Goal: Obtain resource: Obtain resource

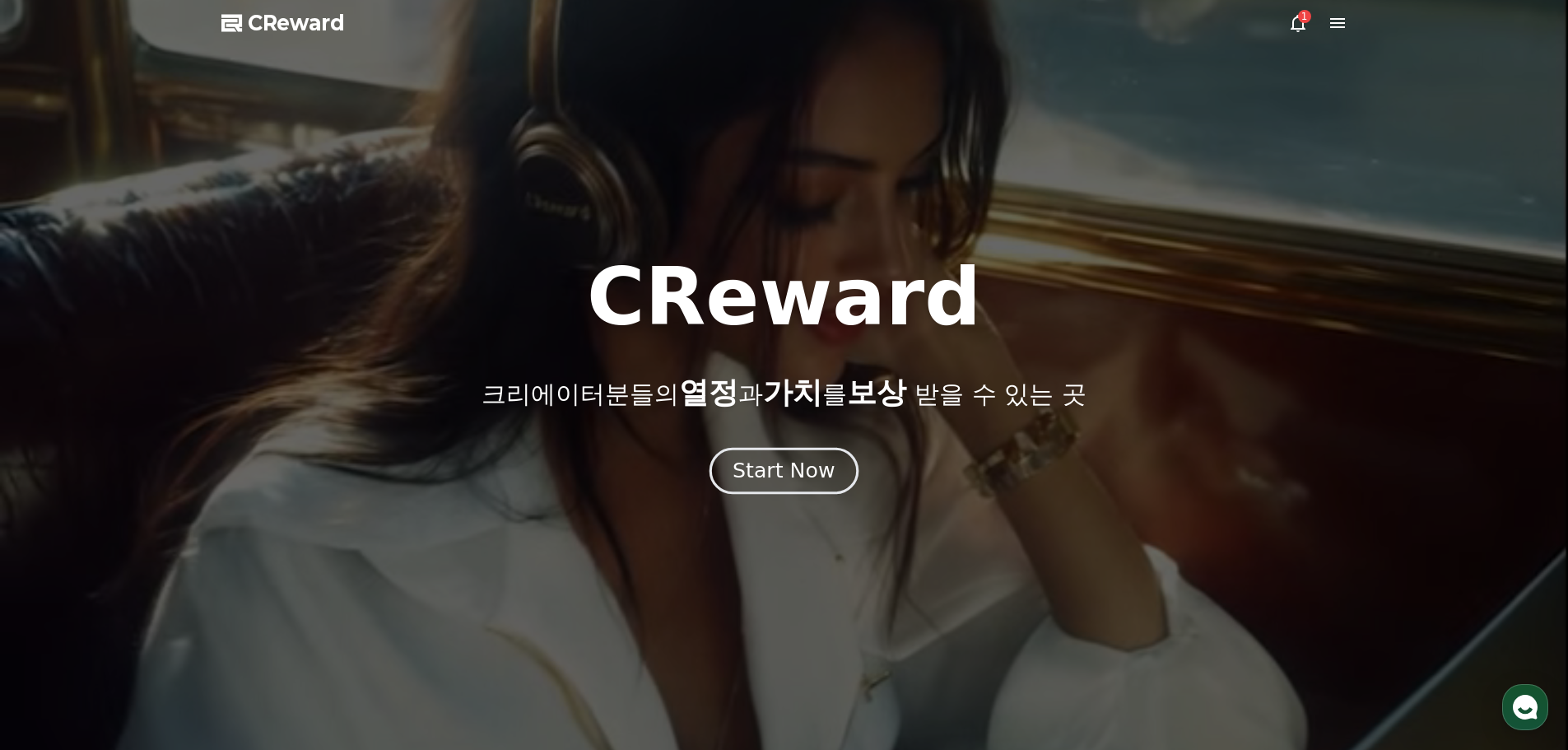
click at [780, 486] on button "Start Now" at bounding box center [784, 471] width 149 height 47
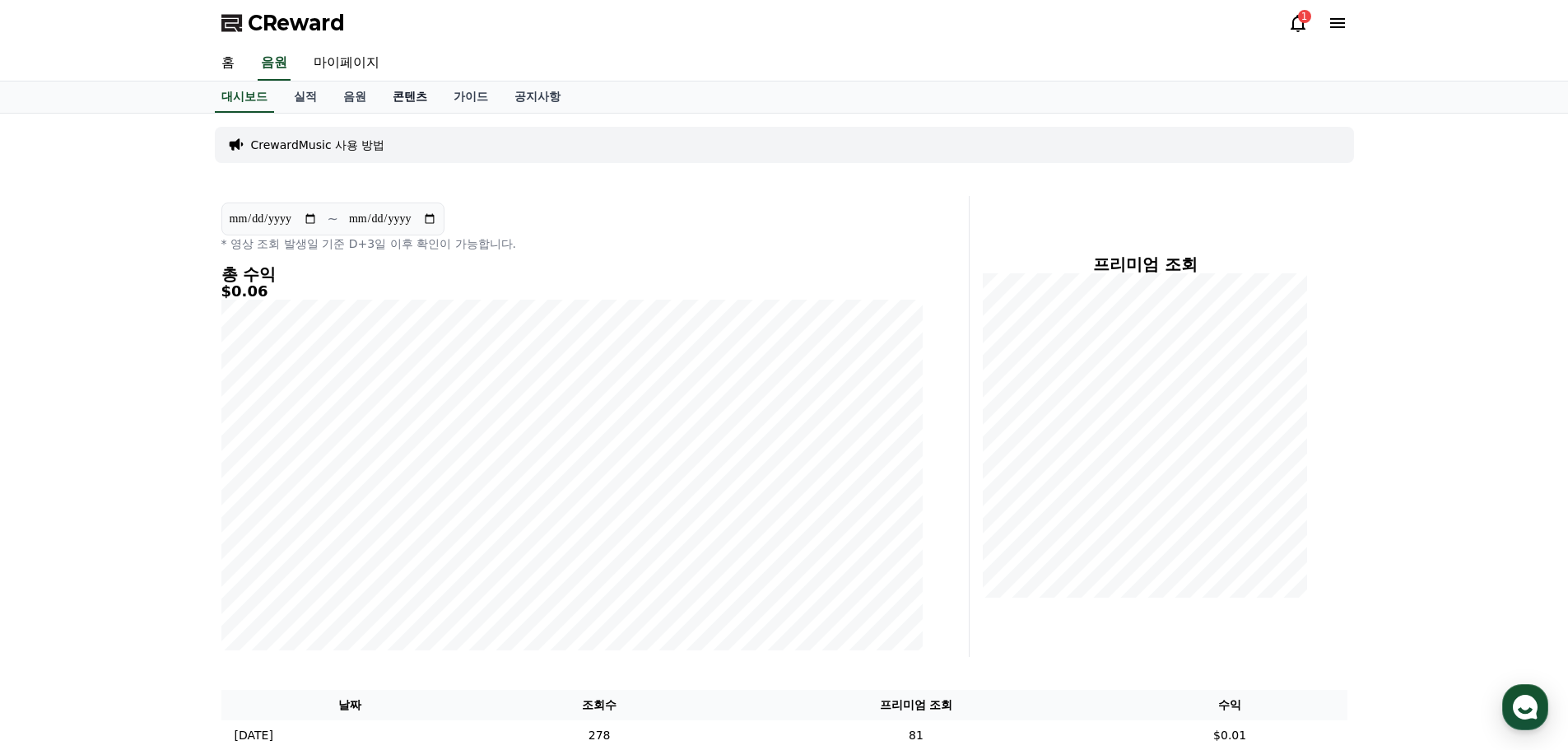
click at [407, 98] on link "콘텐츠" at bounding box center [409, 97] width 61 height 31
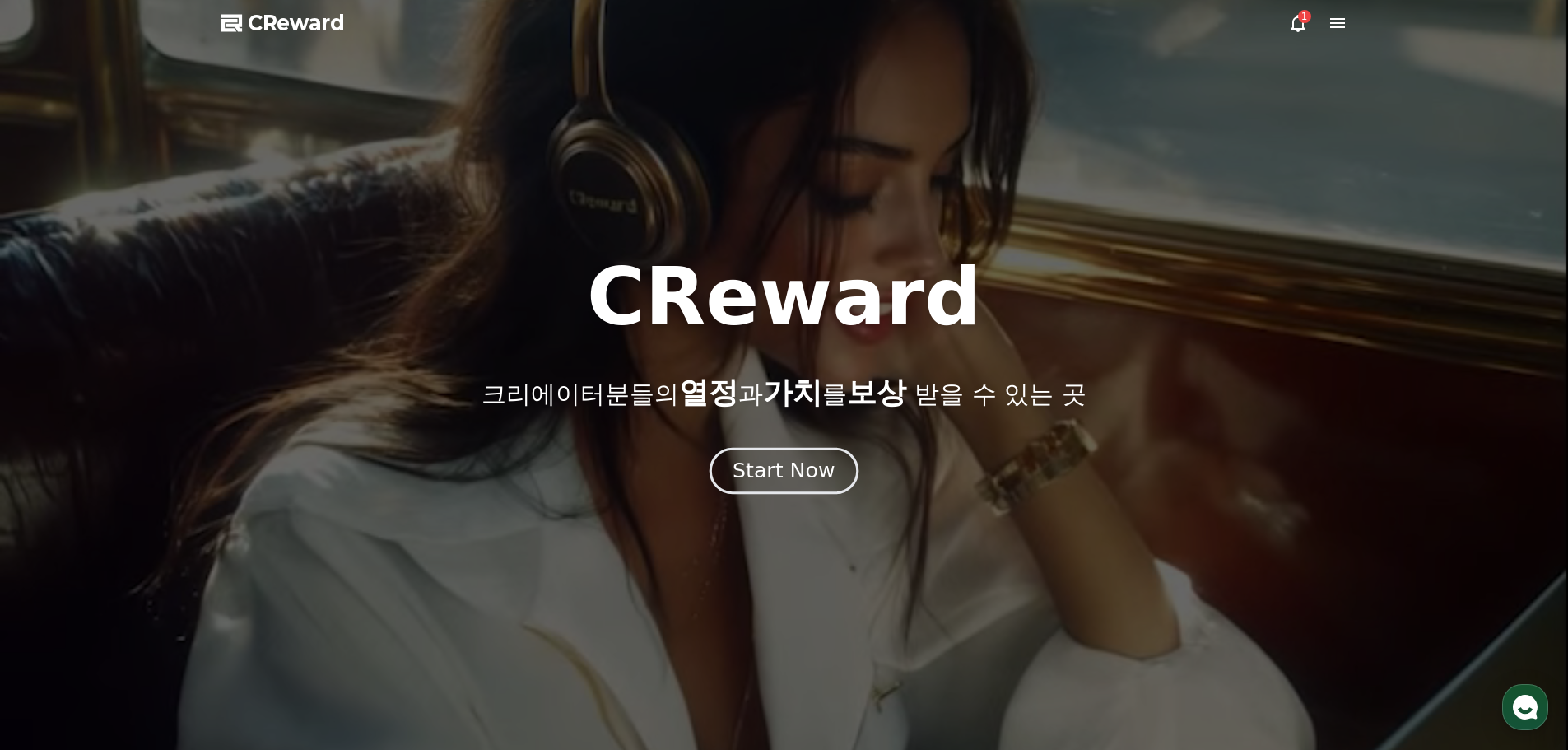
click at [796, 483] on div "Start Now" at bounding box center [783, 470] width 102 height 28
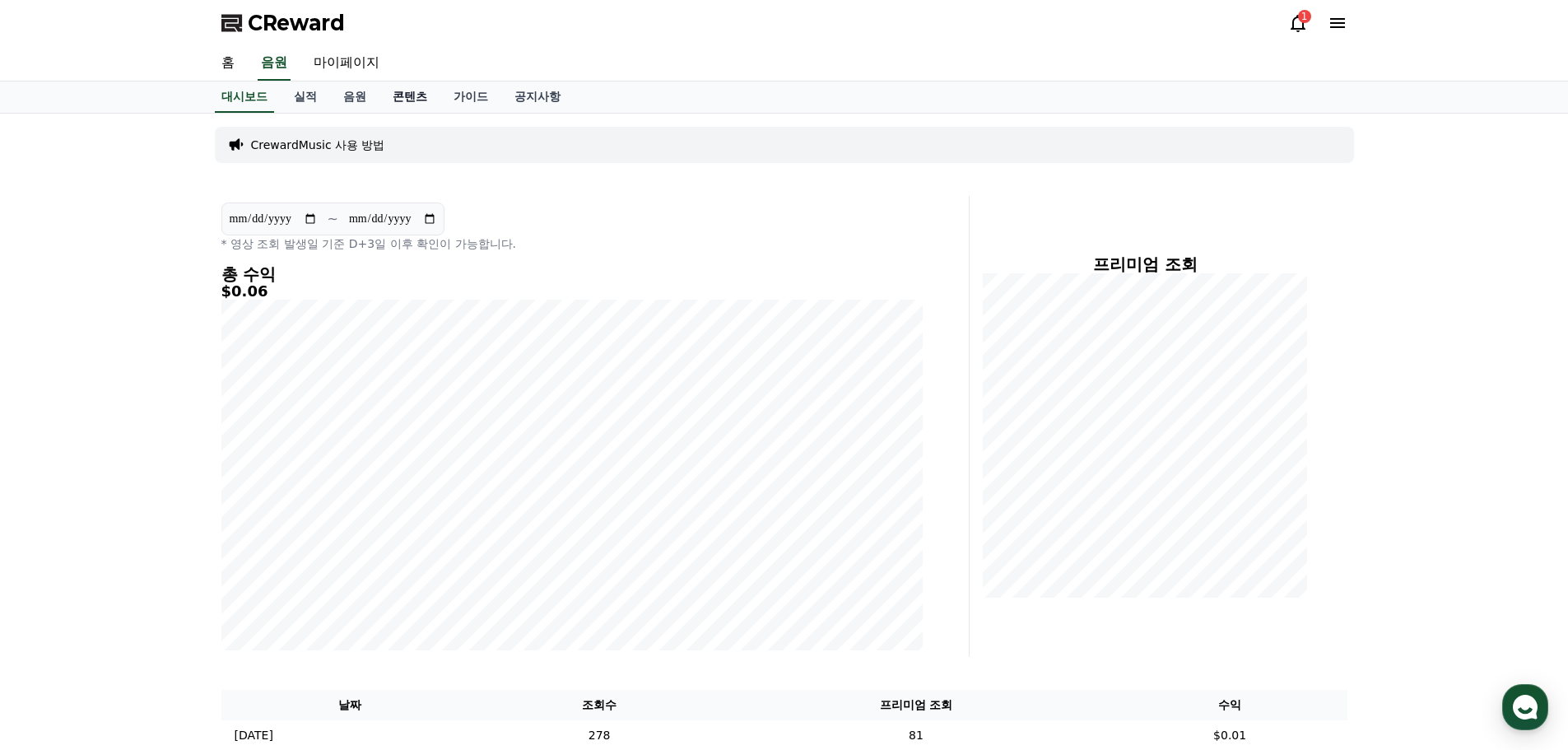
click at [408, 96] on link "콘텐츠" at bounding box center [409, 97] width 61 height 31
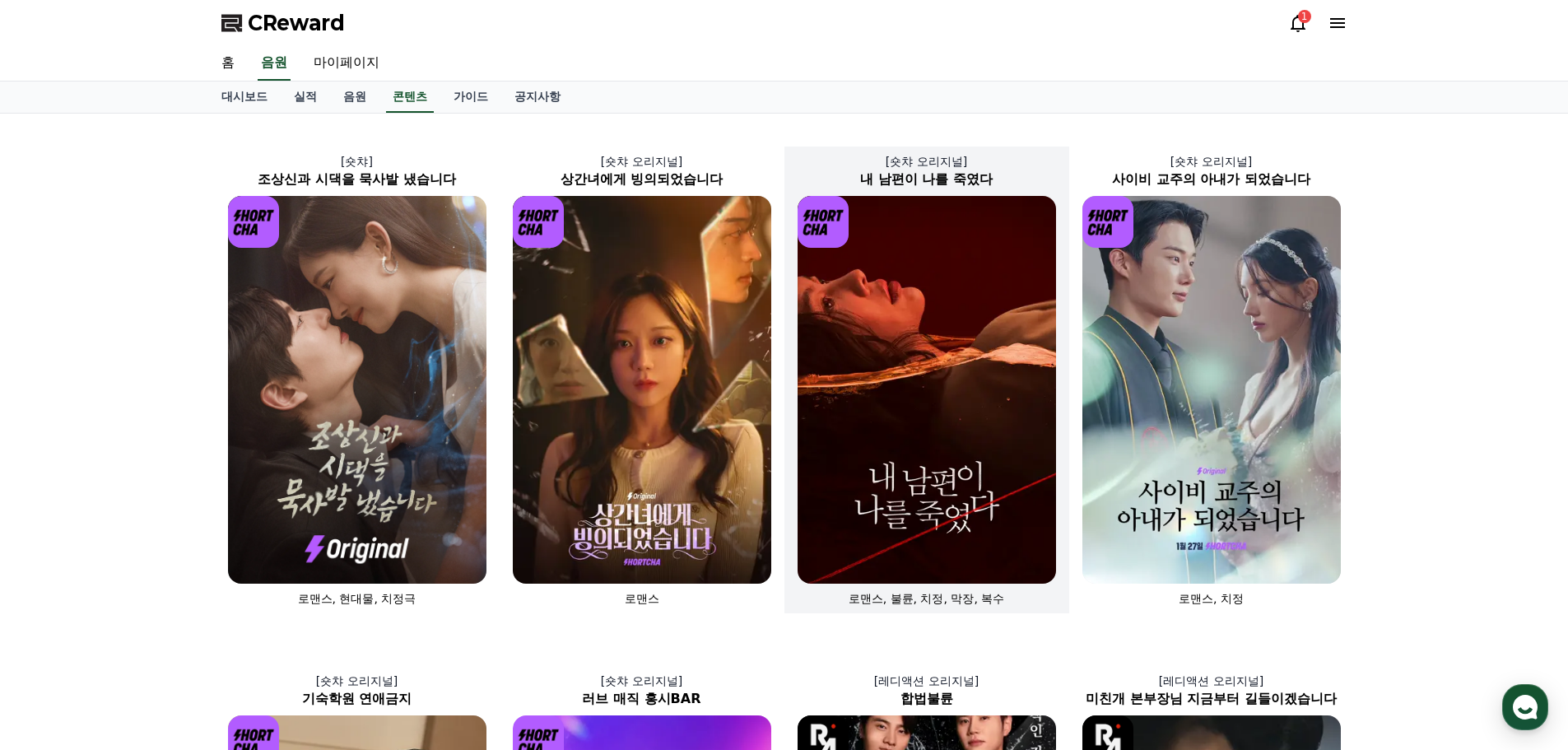
click at [985, 174] on h2 "내 남편이 나를 죽였다" at bounding box center [927, 179] width 285 height 19
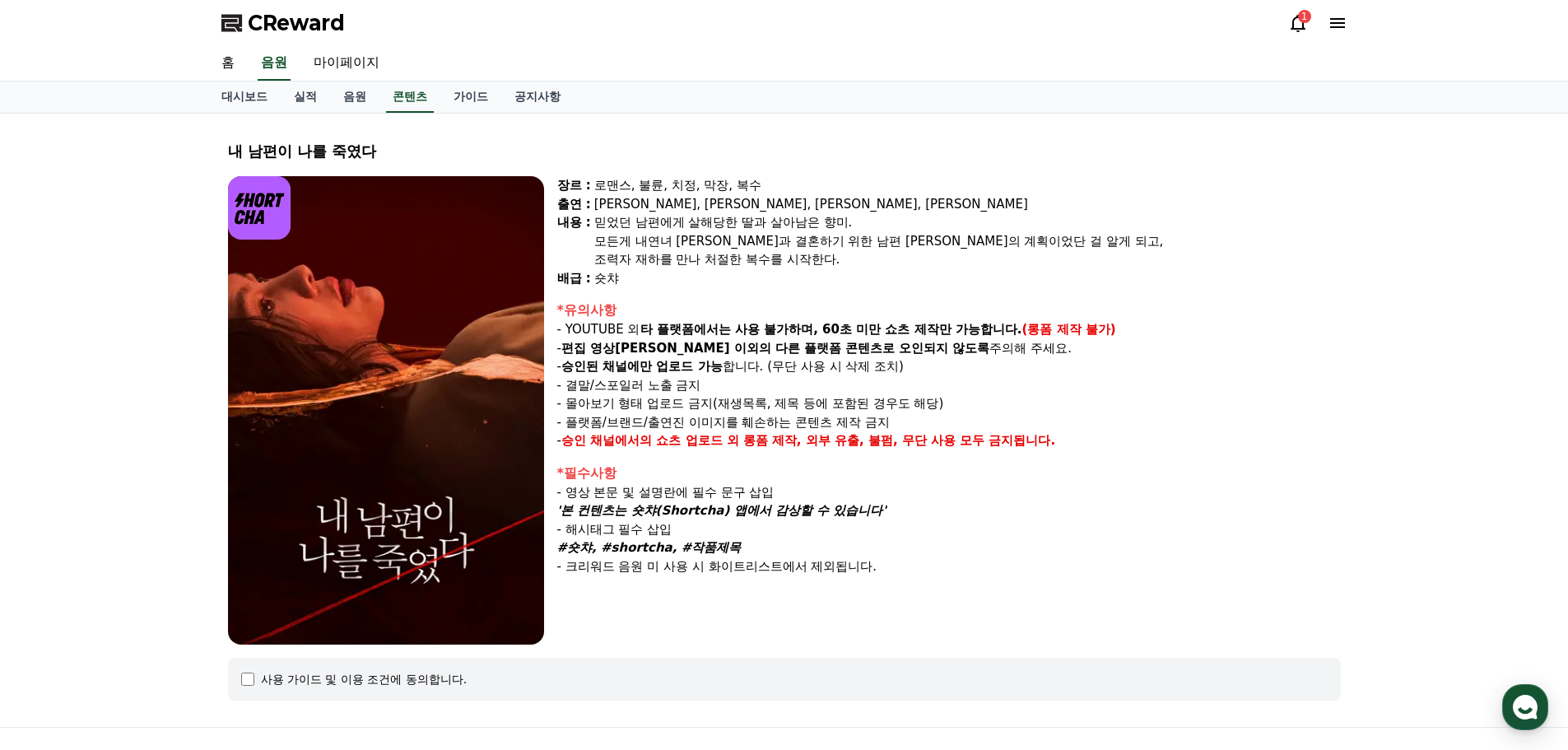
select select
drag, startPoint x: 568, startPoint y: 514, endPoint x: 875, endPoint y: 520, distance: 307.1
click at [875, 520] on p "'본 컨텐츠는 숏챠(Shortcha) 앱에서 감상할 수 있습니다'" at bounding box center [949, 510] width 784 height 19
drag, startPoint x: 557, startPoint y: 496, endPoint x: 883, endPoint y: 550, distance: 330.4
click at [883, 550] on div "*필수사항 - 영상 본문 및 설명란에 필수 문구 삽입 '본 컨텐츠는 숏챠(Shortcha) 앱에서 감상할 수 있습니다' - 해시태그 필수 삽입…" at bounding box center [949, 520] width 784 height 113
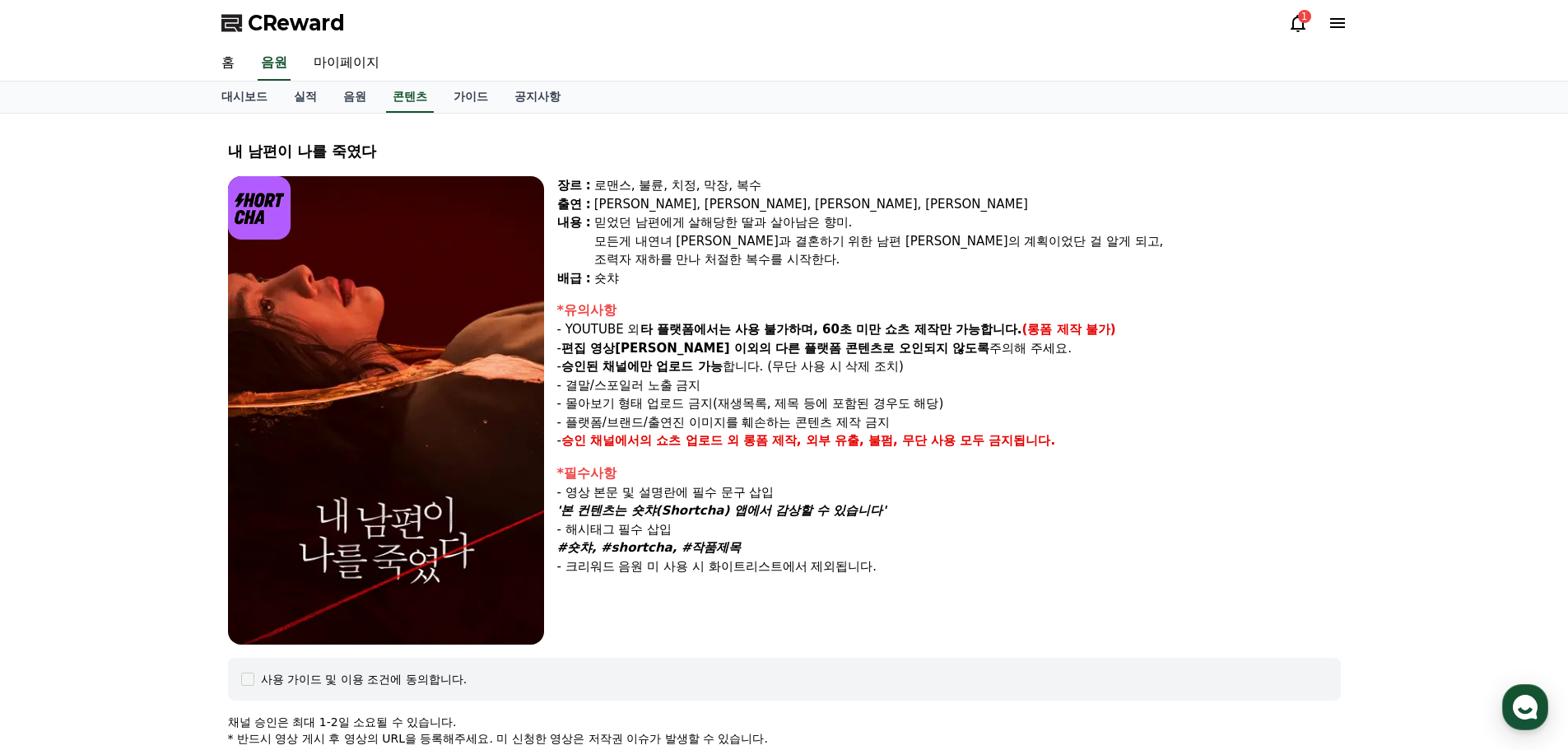
copy div "- 영상 본문 및 설명란에 필수 문구 삽입 '본 컨텐츠는 숏챠(Shortcha) 앱에서 감상할 수 있습니다' - 해시태그 필수 삽입 #숏챠, …"
drag, startPoint x: 362, startPoint y: 19, endPoint x: 251, endPoint y: 13, distance: 111.2
click at [251, 13] on div "CReward 1" at bounding box center [784, 23] width 1153 height 46
copy span "CReward"
